Goal: Task Accomplishment & Management: Manage account settings

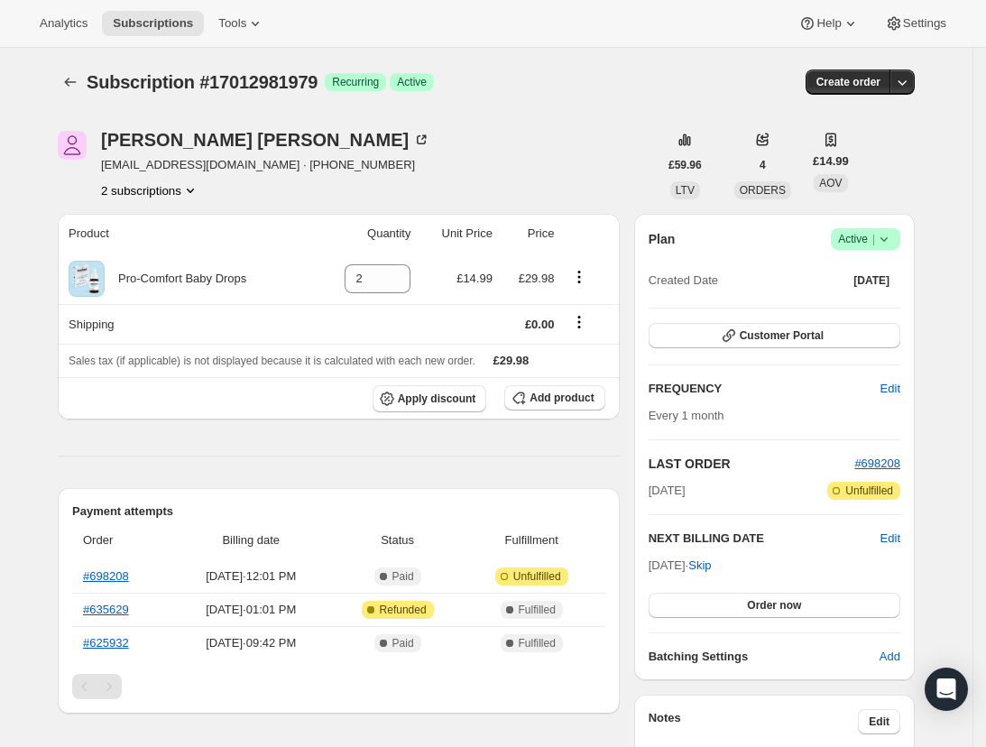
click at [893, 238] on icon at bounding box center [884, 239] width 18 height 18
click at [838, 302] on span "Cancel subscription" at bounding box center [867, 306] width 102 height 14
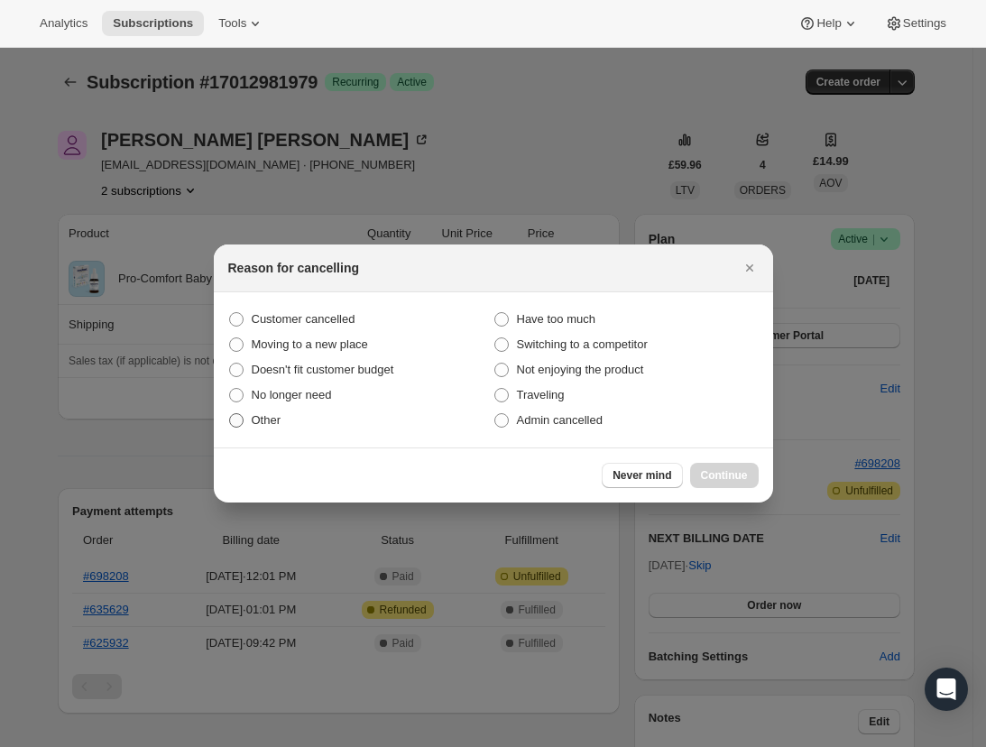
click at [285, 410] on label "Other" at bounding box center [360, 420] width 265 height 25
click at [230, 413] on input "Other" at bounding box center [229, 413] width 1 height 1
radio input "true"
click at [312, 396] on span "No longer need" at bounding box center [292, 395] width 80 height 14
click at [230, 389] on input "No longer need" at bounding box center [229, 388] width 1 height 1
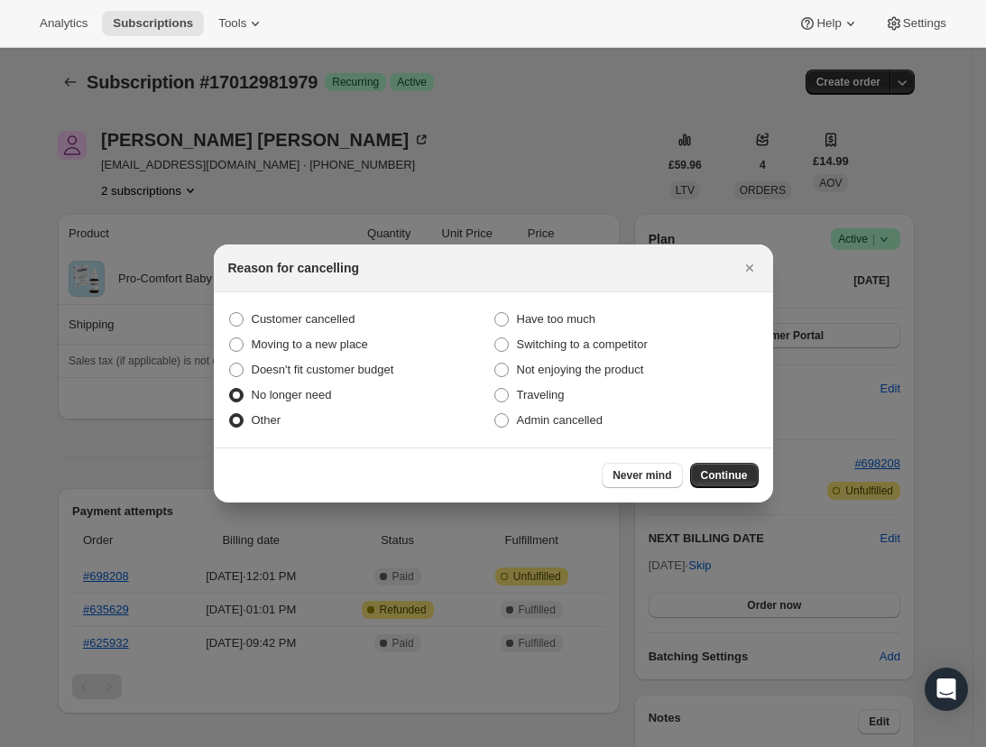
radio input "true"
radio input "false"
click at [710, 470] on span "Continue" at bounding box center [724, 475] width 47 height 14
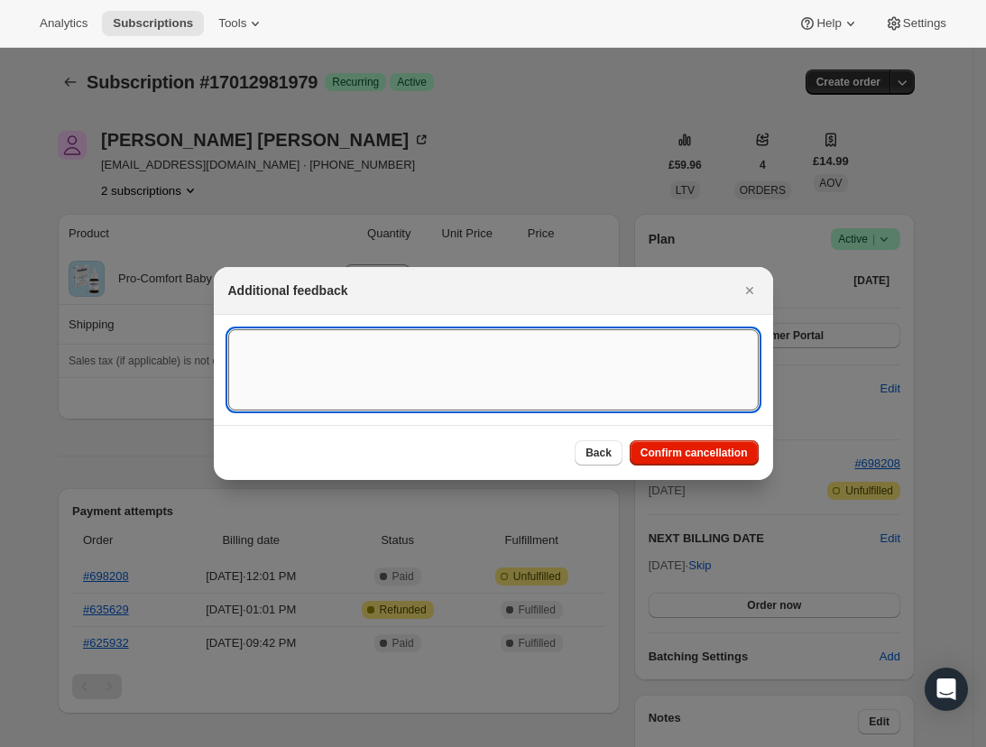
click at [392, 374] on textarea ":rbj:" at bounding box center [493, 369] width 530 height 81
type textarea "baby has allergy"
click at [722, 455] on span "Confirm cancellation" at bounding box center [694, 453] width 107 height 14
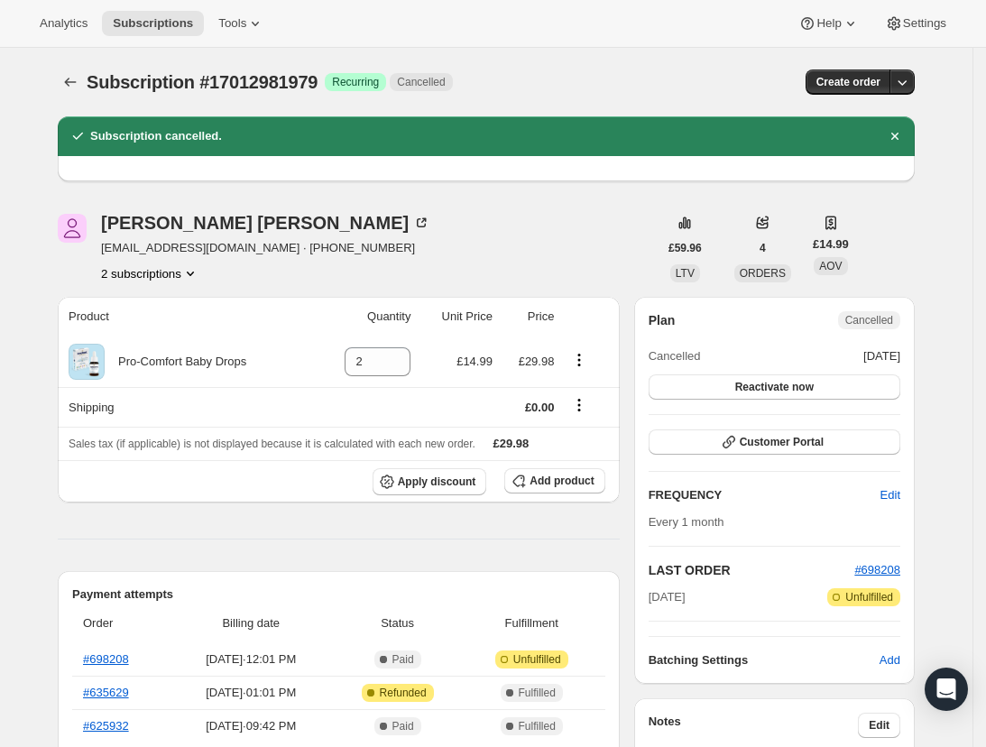
click at [124, 658] on link "#698208" at bounding box center [106, 659] width 46 height 14
